Goal: Information Seeking & Learning: Learn about a topic

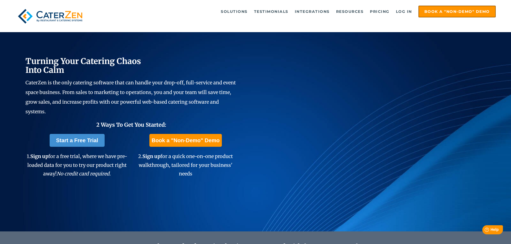
click at [34, 13] on img at bounding box center [50, 16] width 70 height 21
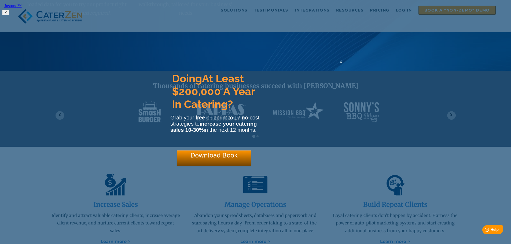
click at [341, 64] on span "x" at bounding box center [341, 61] width 2 height 5
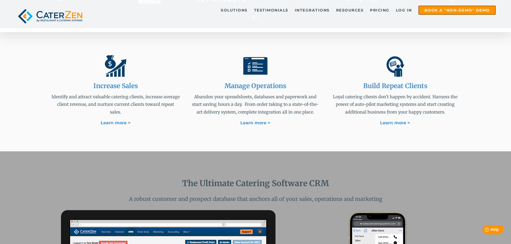
scroll to position [295, 0]
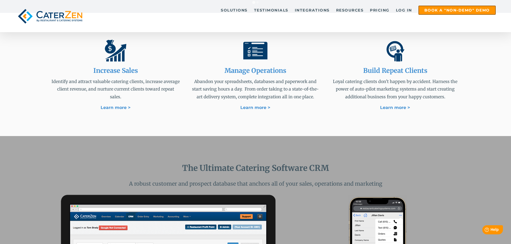
click at [274, 96] on p "Abandon your spreadsheets, databases and paperwork and start saving hours a day…" at bounding box center [255, 89] width 129 height 23
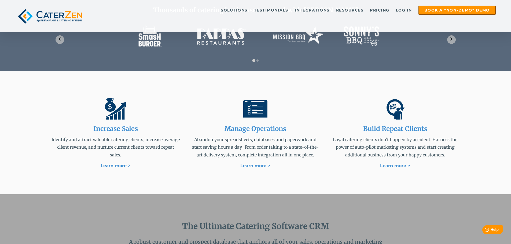
scroll to position [241, 0]
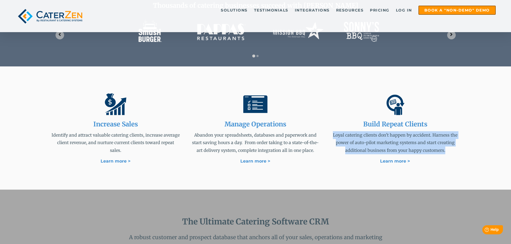
drag, startPoint x: 332, startPoint y: 134, endPoint x: 452, endPoint y: 149, distance: 121.0
click at [452, 149] on p "Loyal catering clients don't happen by accident. Harness the power of auto-pilo…" at bounding box center [395, 142] width 129 height 23
click at [447, 154] on p "Loyal catering clients don't happen by accident. Harness the power of auto-pilo…" at bounding box center [395, 142] width 129 height 23
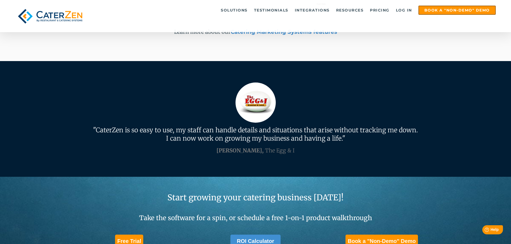
scroll to position [1404, 0]
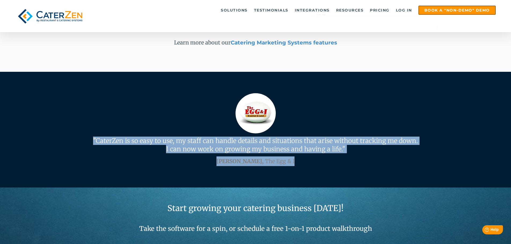
drag, startPoint x: 91, startPoint y: 138, endPoint x: 296, endPoint y: 162, distance: 206.6
click at [296, 162] on span "" "CaterZen is so easy to use, my staff can handle details and situations that …" at bounding box center [255, 129] width 409 height 73
click at [296, 162] on div "James Garofalo, The Egg & I" at bounding box center [255, 162] width 409 height 10
drag, startPoint x: 296, startPoint y: 162, endPoint x: 92, endPoint y: 139, distance: 206.0
click at [92, 139] on span "" "CaterZen is so easy to use, my staff can handle details and situations that …" at bounding box center [255, 129] width 409 height 73
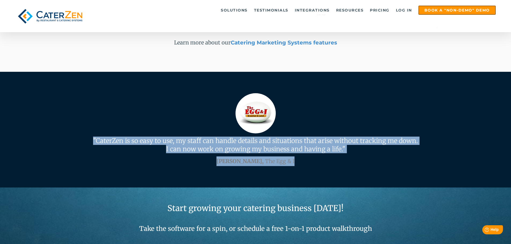
click at [92, 139] on p ""CaterZen is so easy to use, my staff can handle details and situations that ar…" at bounding box center [255, 145] width 409 height 17
drag, startPoint x: 91, startPoint y: 138, endPoint x: 298, endPoint y: 162, distance: 207.7
click at [298, 162] on span "" "CaterZen is so easy to use, my staff can handle details and situations that …" at bounding box center [255, 129] width 409 height 73
click at [296, 162] on div "James Garofalo, The Egg & I" at bounding box center [255, 162] width 409 height 10
drag, startPoint x: 298, startPoint y: 163, endPoint x: 88, endPoint y: 142, distance: 210.9
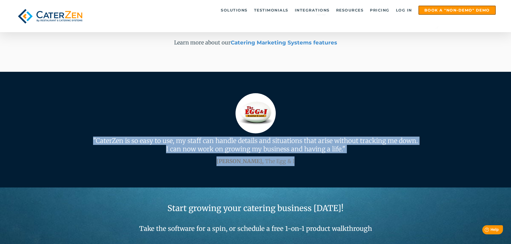
click at [88, 142] on span "" "CaterZen is so easy to use, my staff can handle details and situations that …" at bounding box center [255, 129] width 409 height 73
click at [95, 142] on span ""CaterZen is so easy to use, my staff can handle details and situations that ar…" at bounding box center [255, 145] width 325 height 17
drag, startPoint x: 91, startPoint y: 140, endPoint x: 356, endPoint y: 148, distance: 264.1
click at [356, 148] on p ""CaterZen is so easy to use, my staff can handle details and situations that ar…" at bounding box center [255, 145] width 409 height 17
click at [351, 149] on p ""CaterZen is so easy to use, my staff can handle details and situations that ar…" at bounding box center [255, 145] width 409 height 17
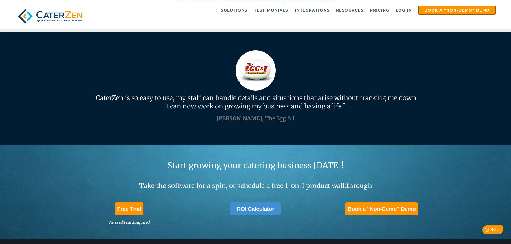
scroll to position [1457, 0]
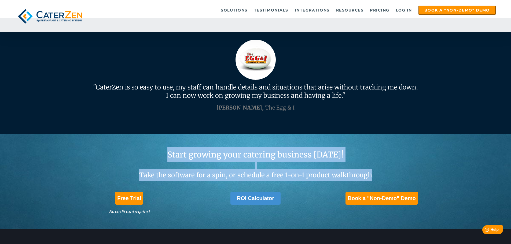
drag, startPoint x: 169, startPoint y: 156, endPoint x: 379, endPoint y: 174, distance: 210.3
click at [379, 174] on span "Start growing your catering business today! Take the software for a spin, or sc…" at bounding box center [255, 169] width 484 height 42
click at [370, 178] on span "Take the software for a spin, or schedule a free 1-on-1 product walkthrough" at bounding box center [255, 175] width 233 height 8
drag, startPoint x: 372, startPoint y: 178, endPoint x: 166, endPoint y: 151, distance: 207.6
click at [166, 151] on span "Start growing your catering business today! Take the software for a spin, or sc…" at bounding box center [255, 169] width 484 height 42
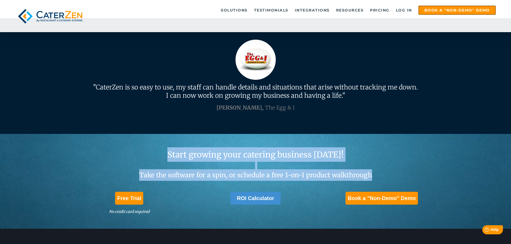
click at [175, 156] on span "Start growing your catering business [DATE]!" at bounding box center [255, 155] width 176 height 10
drag, startPoint x: 171, startPoint y: 154, endPoint x: 374, endPoint y: 176, distance: 204.2
click at [374, 176] on span "Start growing your catering business today! Take the software for a spin, or sc…" at bounding box center [255, 169] width 484 height 42
click at [374, 176] on div "Take the software for a spin, or schedule a free 1-on-1 product walkthrough" at bounding box center [255, 176] width 484 height 12
drag, startPoint x: 373, startPoint y: 176, endPoint x: 170, endPoint y: 152, distance: 204.8
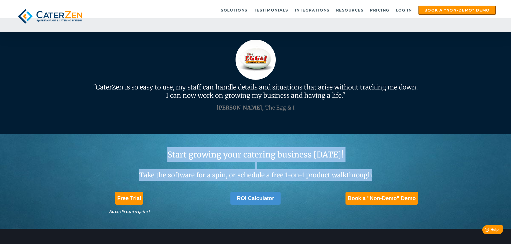
click at [170, 152] on span "Start growing your catering business today! Take the software for a spin, or sc…" at bounding box center [255, 169] width 484 height 42
click at [179, 159] on span "Start growing your catering business [DATE]!" at bounding box center [255, 155] width 176 height 10
drag, startPoint x: 171, startPoint y: 155, endPoint x: 372, endPoint y: 174, distance: 201.7
click at [372, 174] on span "Start growing your catering business today! Take the software for a spin, or sc…" at bounding box center [255, 169] width 484 height 42
click at [372, 175] on div "Take the software for a spin, or schedule a free 1-on-1 product walkthrough" at bounding box center [255, 176] width 484 height 12
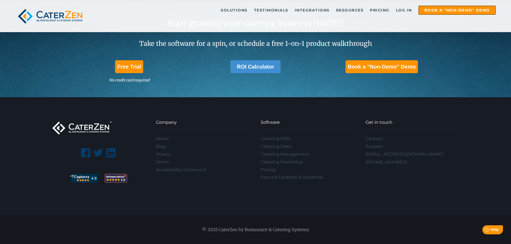
scroll to position [1511, 0]
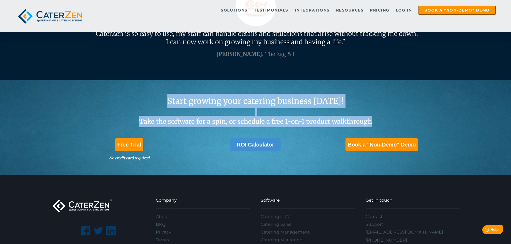
drag, startPoint x: 172, startPoint y: 101, endPoint x: 372, endPoint y: 123, distance: 201.0
click at [372, 123] on span "Start growing your catering business today! Take the software for a spin, or sc…" at bounding box center [255, 115] width 484 height 42
click at [307, 102] on span "Start growing your catering business [DATE]!" at bounding box center [255, 101] width 176 height 10
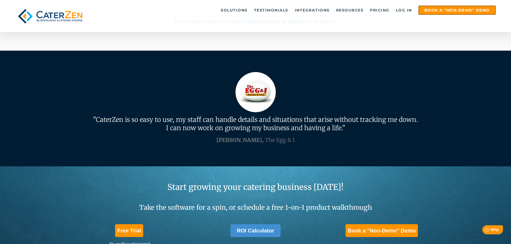
scroll to position [1424, 0]
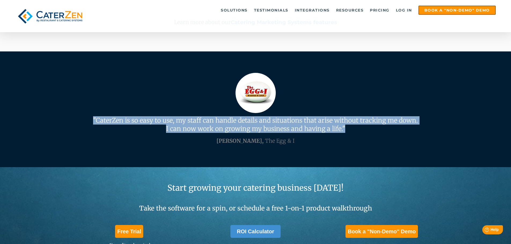
drag, startPoint x: 93, startPoint y: 117, endPoint x: 356, endPoint y: 129, distance: 264.0
click at [356, 129] on p ""CaterZen is so easy to use, my staff can handle details and situations that ar…" at bounding box center [255, 124] width 409 height 17
click at [313, 123] on span ""CaterZen is so easy to use, my staff can handle details and situations that ar…" at bounding box center [255, 124] width 325 height 17
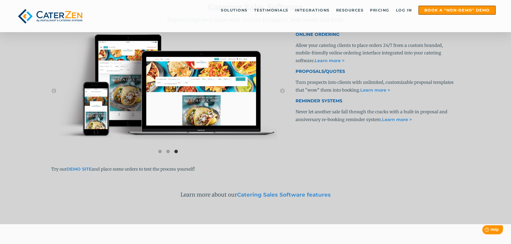
scroll to position [1000, 0]
